Goal: Task Accomplishment & Management: Manage account settings

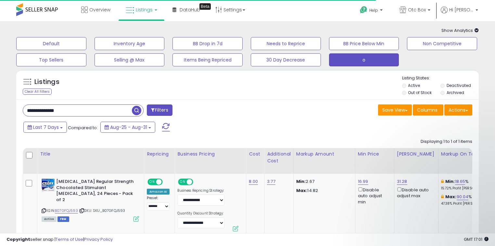
type input "**********"
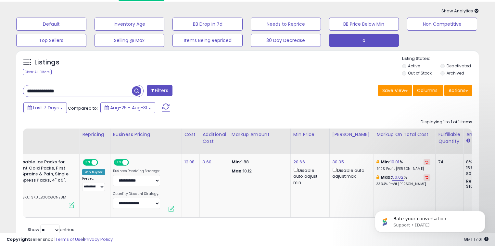
scroll to position [0, 117]
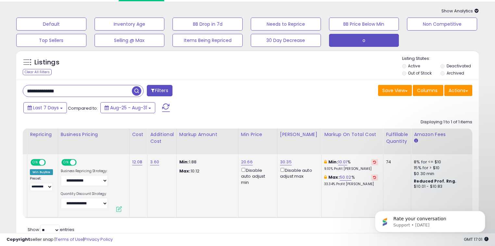
click at [371, 159] on button at bounding box center [374, 162] width 7 height 6
click at [371, 174] on button at bounding box center [374, 177] width 7 height 6
click at [166, 108] on span at bounding box center [166, 107] width 8 height 8
click at [227, 101] on div "Last 7 Days Compared to: Aug-25 - Aug-31" at bounding box center [190, 108] width 337 height 15
click at [335, 162] on link "11.26" at bounding box center [338, 162] width 9 height 6
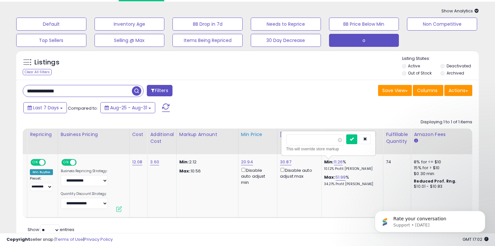
drag, startPoint x: 325, startPoint y: 140, endPoint x: 259, endPoint y: 139, distance: 65.6
click at [259, 139] on table "Title Repricing" at bounding box center [481, 172] width 1151 height 89
type input "**"
click button "submit" at bounding box center [351, 139] width 11 height 10
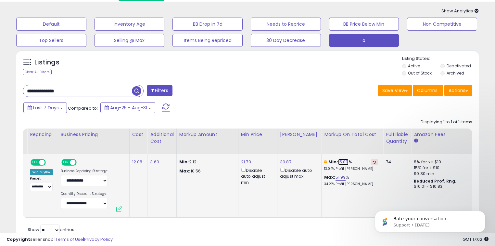
click at [343, 162] on link "15.00" at bounding box center [343, 162] width 10 height 6
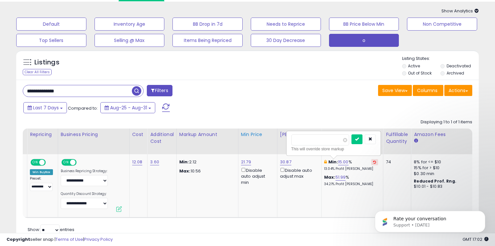
drag, startPoint x: 303, startPoint y: 140, endPoint x: 250, endPoint y: 140, distance: 52.3
click at [250, 140] on table "Title Repricing" at bounding box center [481, 172] width 1151 height 89
type input "**"
click button "submit" at bounding box center [356, 139] width 11 height 10
